Goal: Task Accomplishment & Management: Manage account settings

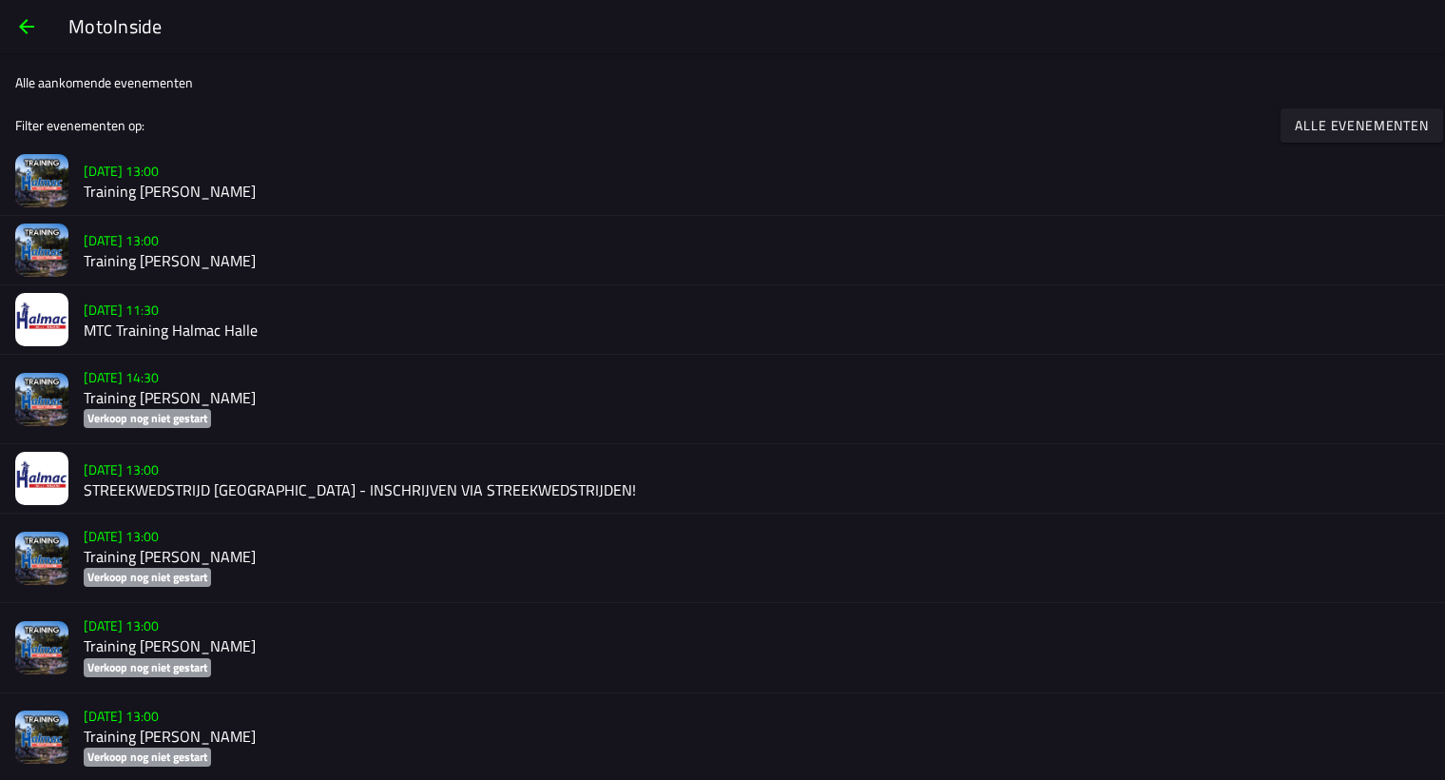
click at [208, 185] on h2 "Training [PERSON_NAME]" at bounding box center [757, 192] width 1347 height 18
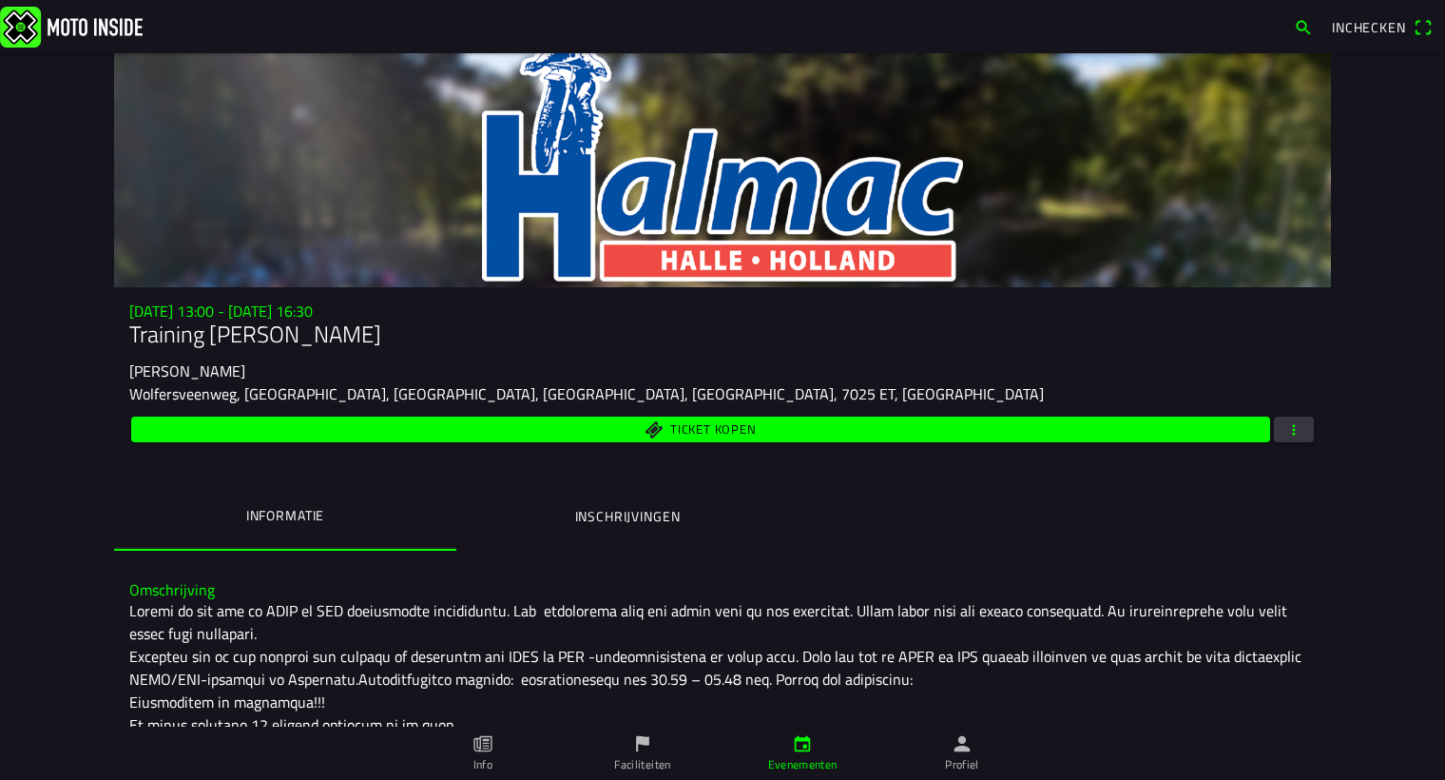
click at [1286, 426] on span "button" at bounding box center [1294, 430] width 17 height 26
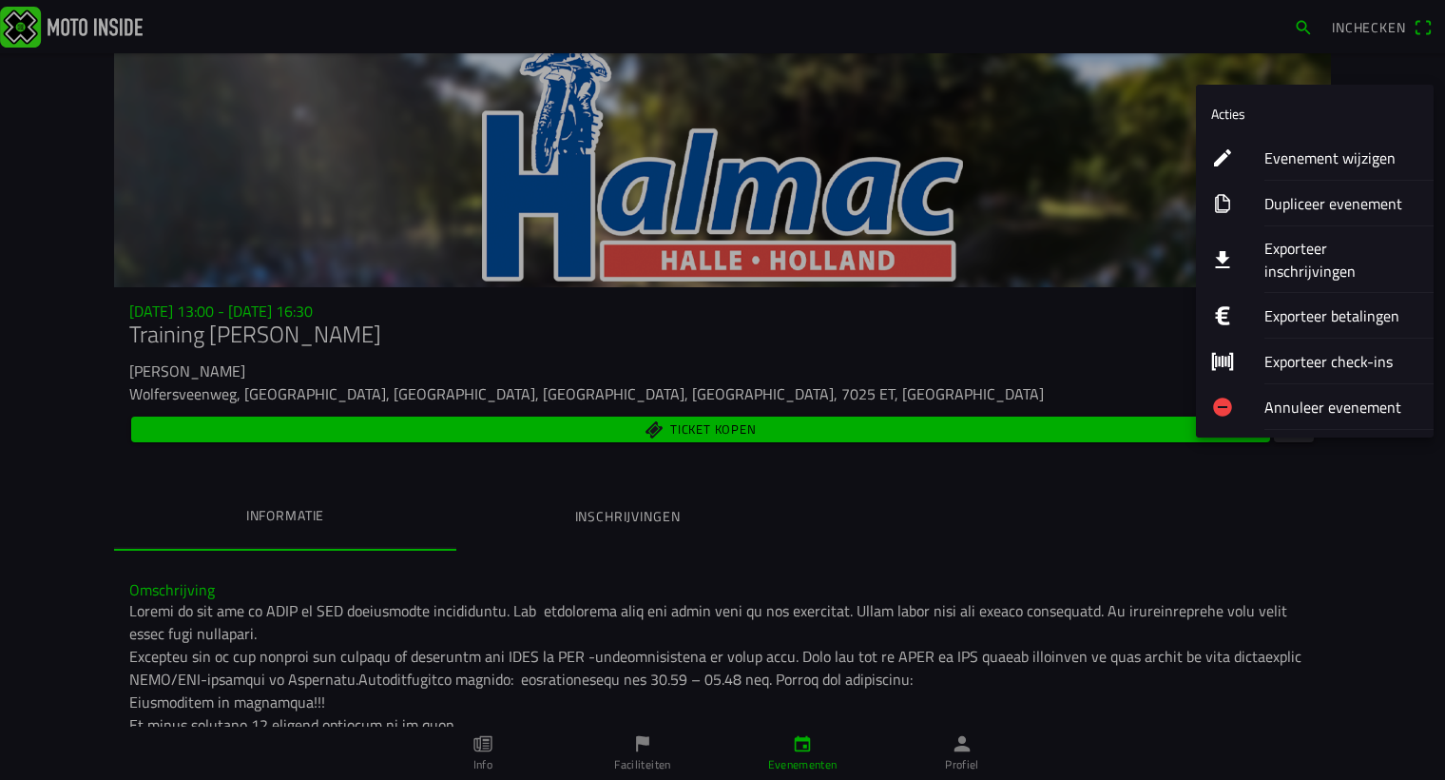
click at [1287, 154] on ion-label "Evenement wijzigen" at bounding box center [1342, 157] width 154 height 23
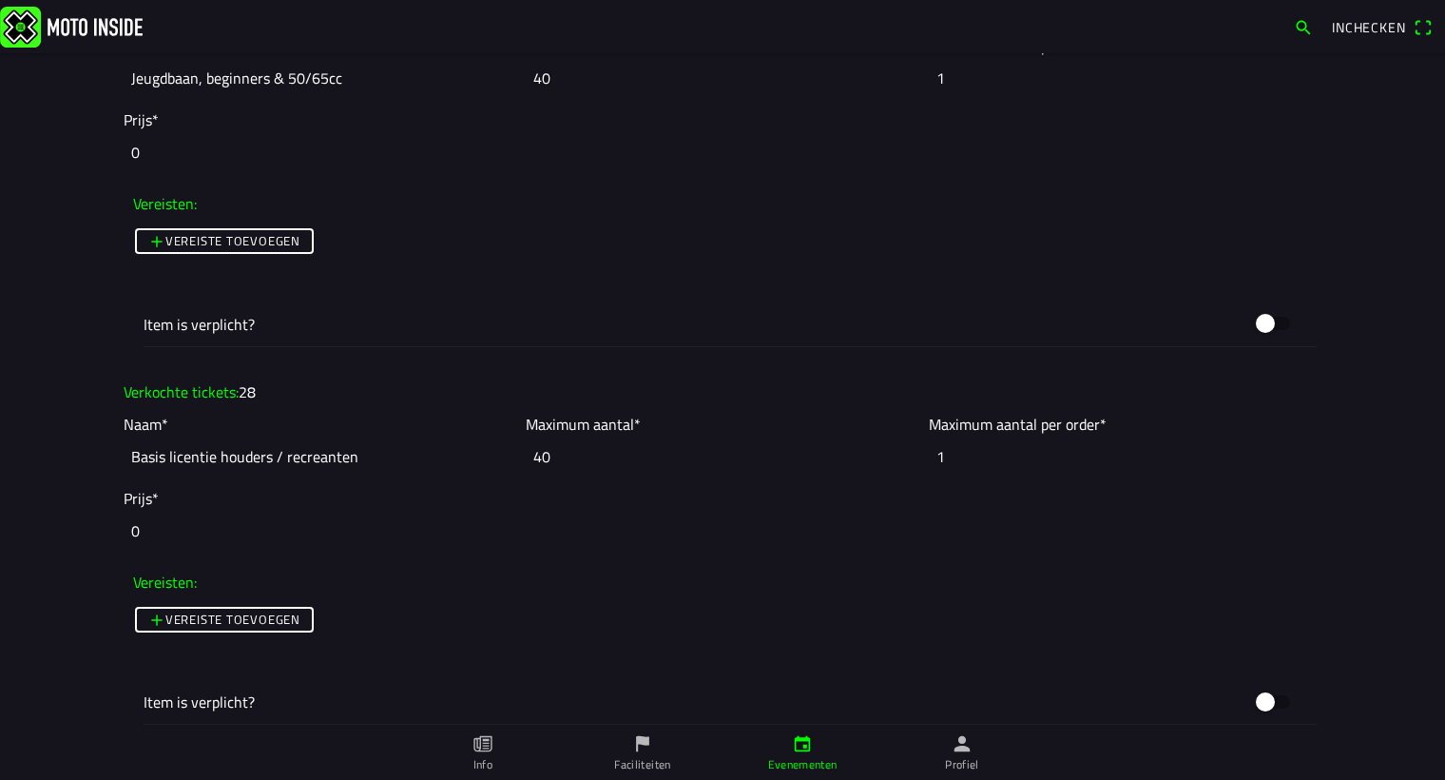
scroll to position [1815, 0]
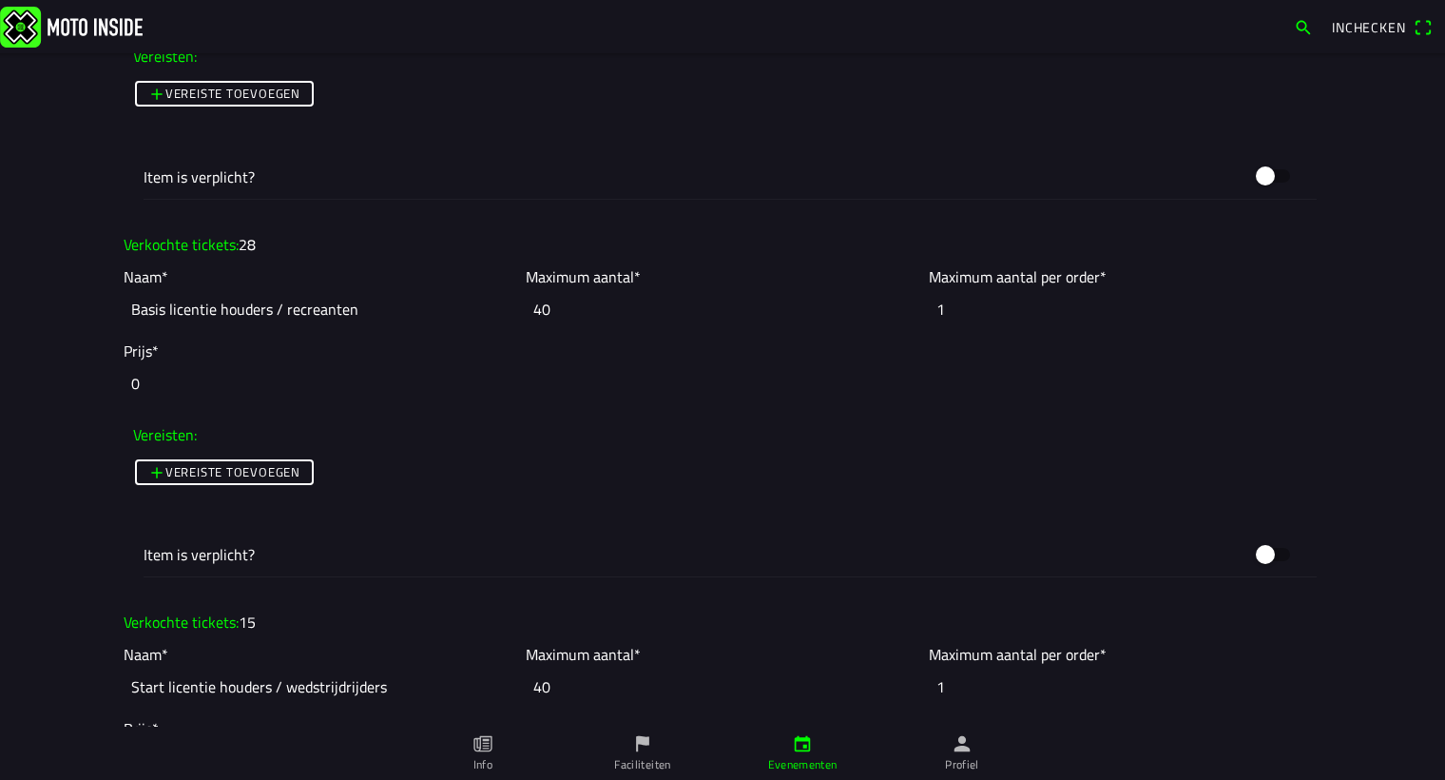
drag, startPoint x: 550, startPoint y: 308, endPoint x: 537, endPoint y: 305, distance: 12.7
click at [537, 305] on input "40" at bounding box center [722, 309] width 393 height 42
click at [549, 304] on input "40" at bounding box center [722, 309] width 393 height 42
drag, startPoint x: 549, startPoint y: 304, endPoint x: 533, endPoint y: 304, distance: 16.2
click at [533, 304] on input "40" at bounding box center [722, 309] width 393 height 42
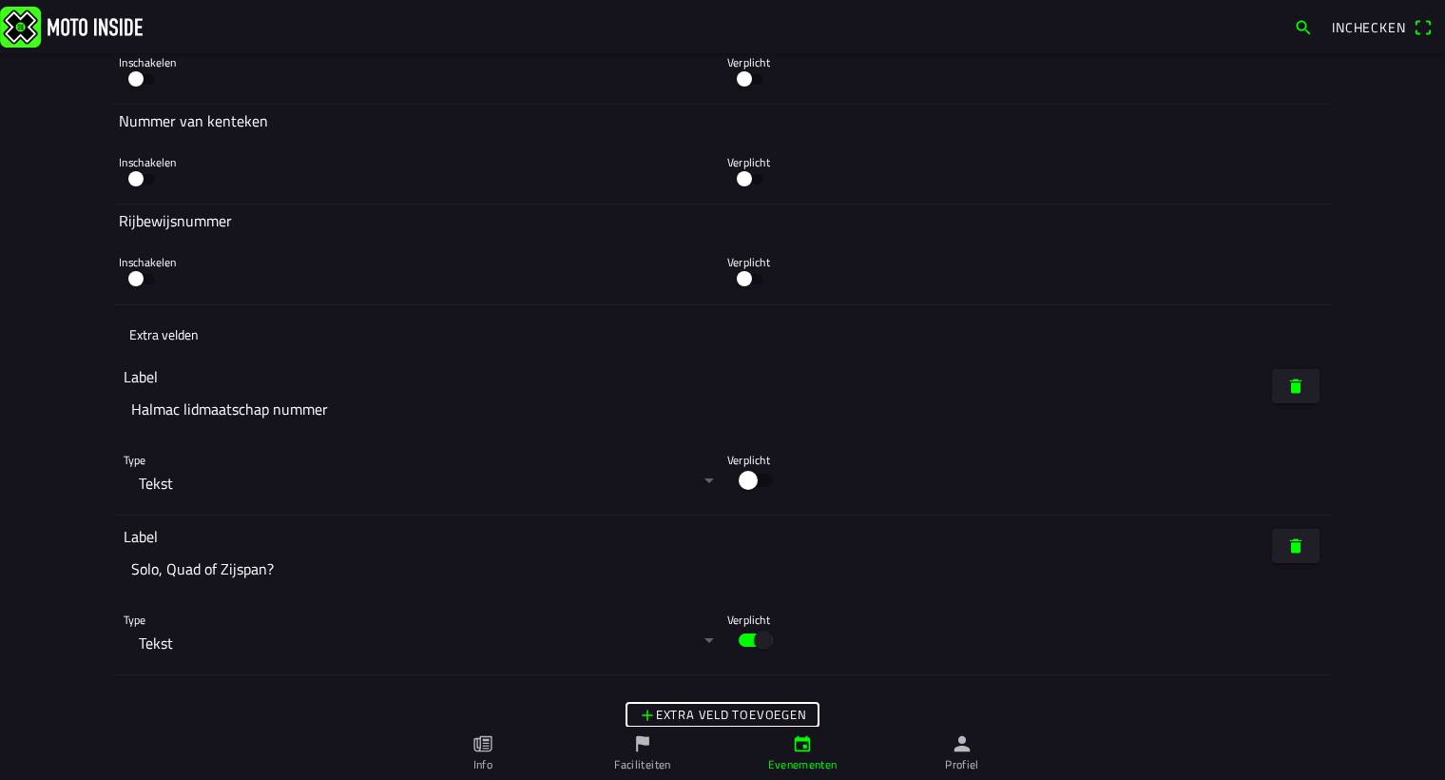
scroll to position [5230, 0]
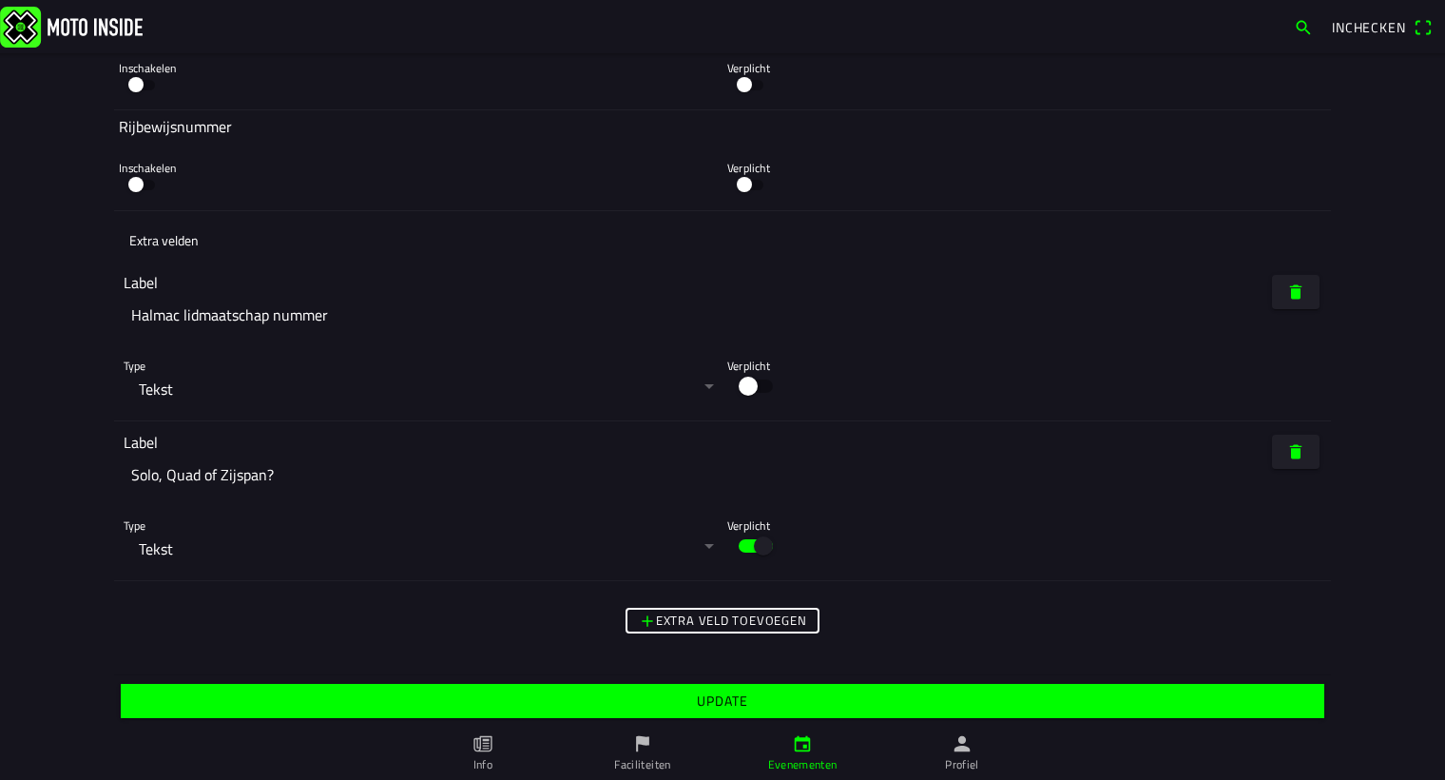
type input "48"
click at [0, 0] on slot "Update" at bounding box center [0, 0] width 0 height 0
